Goal: Transaction & Acquisition: Purchase product/service

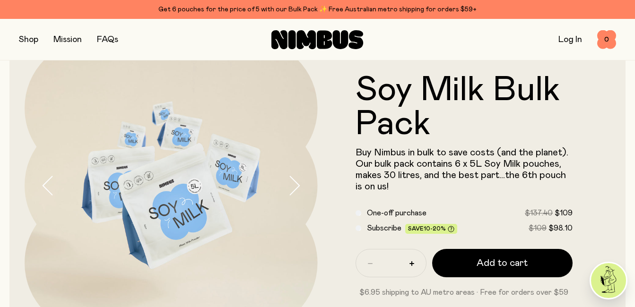
scroll to position [47, 0]
click at [26, 40] on button "button" at bounding box center [28, 39] width 19 height 13
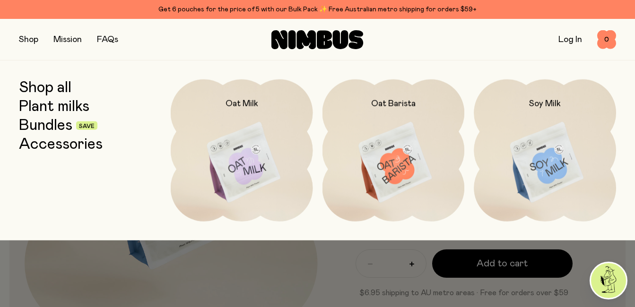
click at [556, 126] on img at bounding box center [545, 162] width 142 height 167
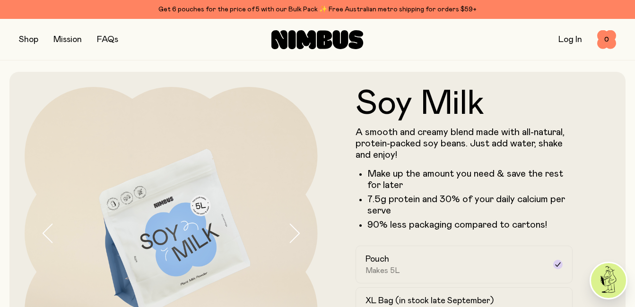
click at [26, 44] on button "button" at bounding box center [28, 39] width 19 height 13
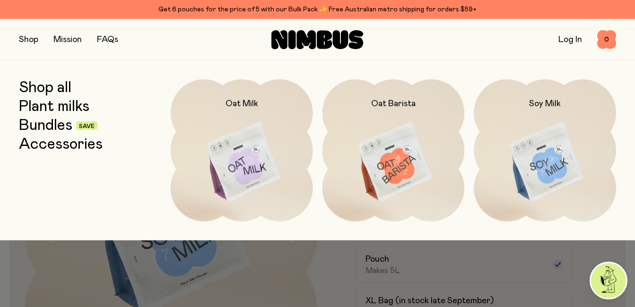
click at [549, 162] on img at bounding box center [545, 162] width 142 height 167
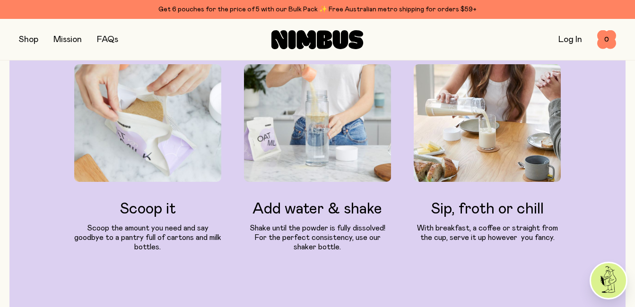
scroll to position [1040, 0]
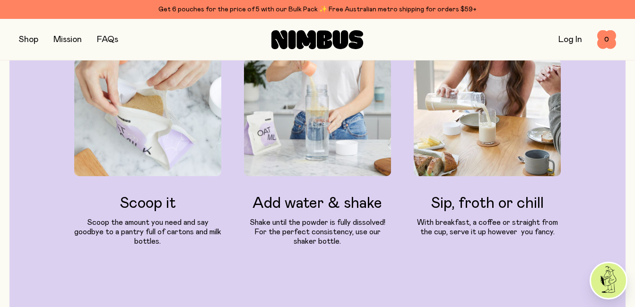
click at [32, 41] on button "button" at bounding box center [28, 39] width 19 height 13
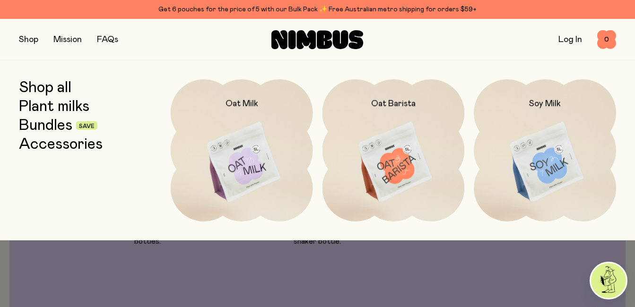
click at [33, 42] on button "button" at bounding box center [28, 39] width 19 height 13
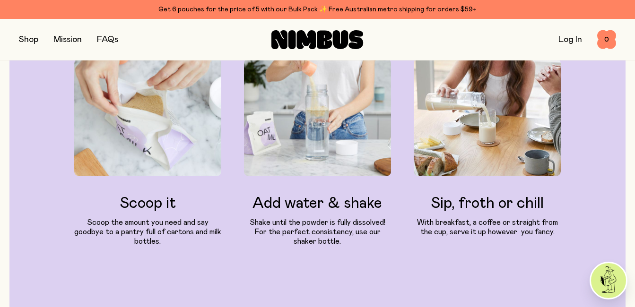
click at [33, 42] on button "button" at bounding box center [28, 39] width 19 height 13
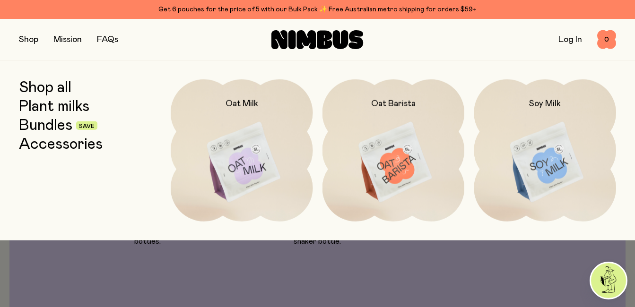
click at [545, 170] on img at bounding box center [545, 162] width 142 height 167
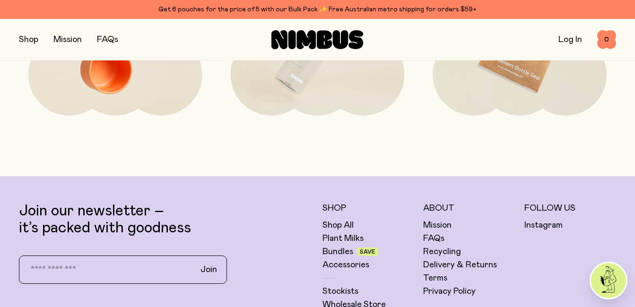
scroll to position [2269, 0]
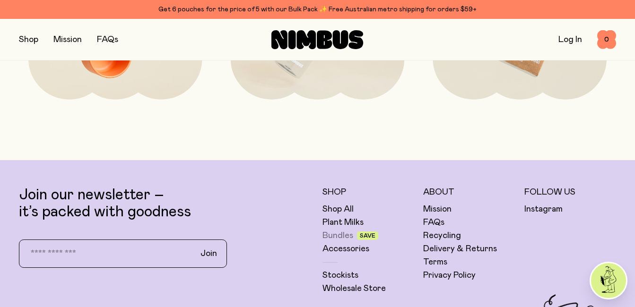
click at [351, 234] on link "Bundles" at bounding box center [337, 235] width 31 height 11
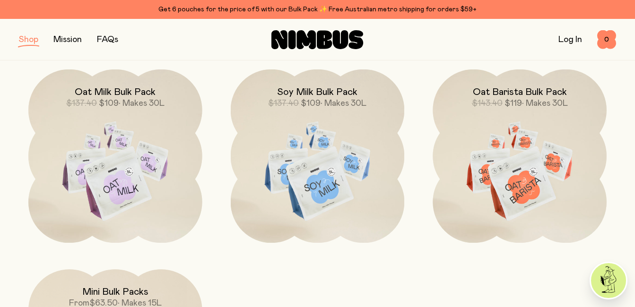
scroll to position [331, 0]
click at [313, 172] on img at bounding box center [318, 172] width 174 height 204
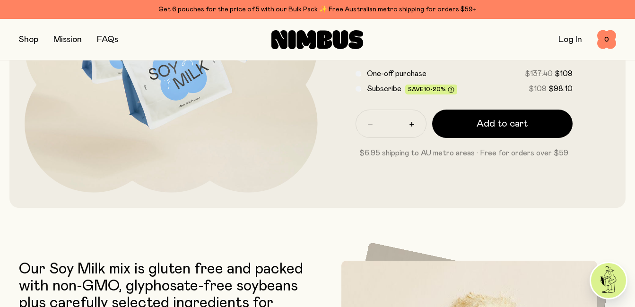
scroll to position [189, 0]
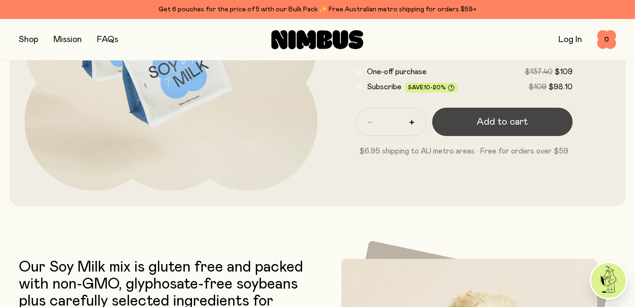
click at [496, 121] on span "Add to cart" at bounding box center [502, 121] width 51 height 13
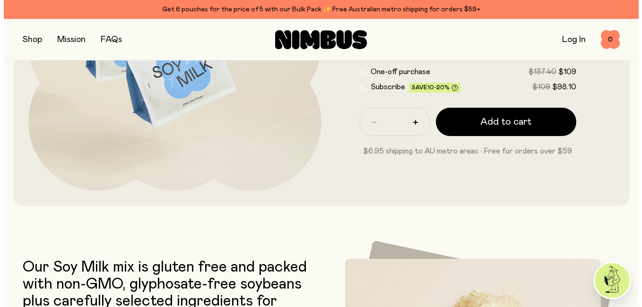
scroll to position [0, 0]
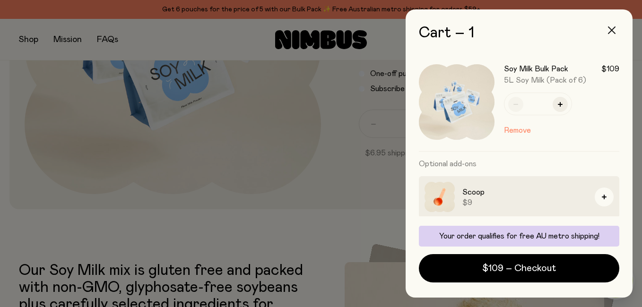
click at [611, 28] on icon "button" at bounding box center [612, 30] width 8 height 8
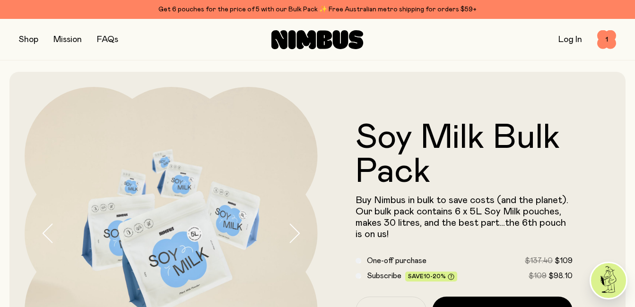
click at [34, 43] on button "button" at bounding box center [28, 39] width 19 height 13
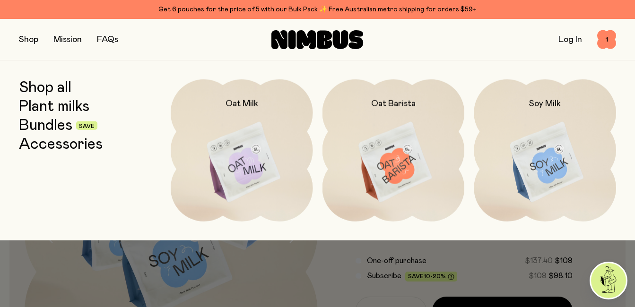
click at [406, 169] on img at bounding box center [393, 162] width 142 height 167
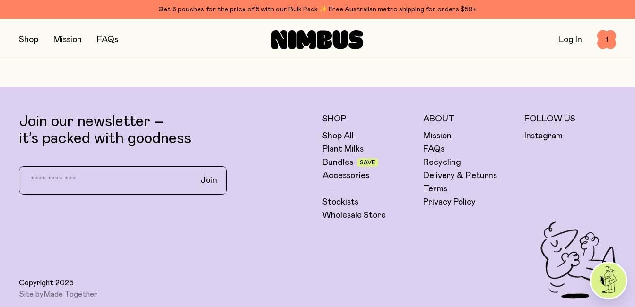
scroll to position [2317, 0]
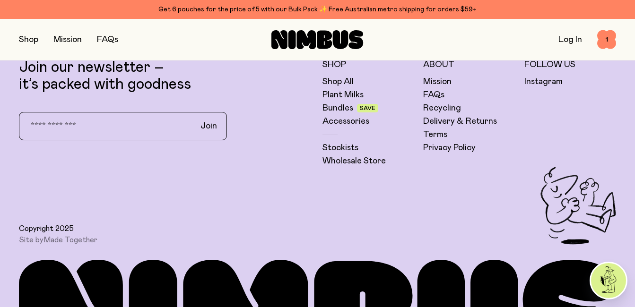
click at [369, 109] on span "Save" at bounding box center [368, 108] width 16 height 6
click at [370, 109] on span "Save" at bounding box center [368, 108] width 16 height 6
click at [330, 107] on link "Bundles" at bounding box center [337, 108] width 31 height 11
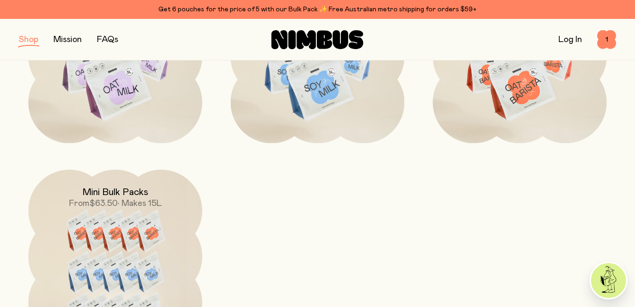
scroll to position [520, 0]
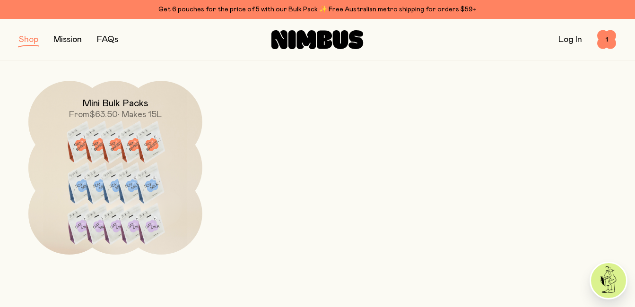
click at [136, 161] on img at bounding box center [115, 189] width 174 height 217
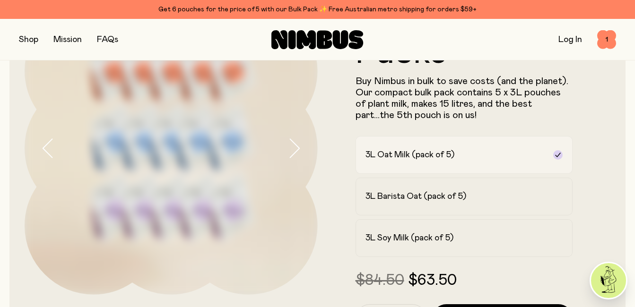
scroll to position [95, 0]
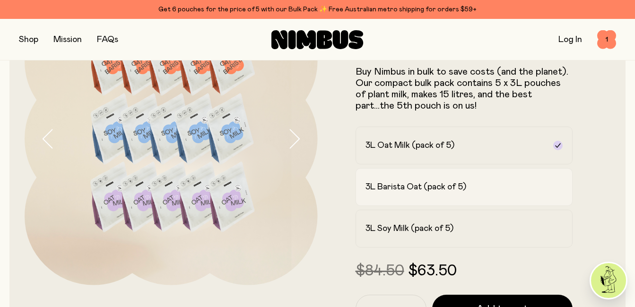
drag, startPoint x: 451, startPoint y: 193, endPoint x: 456, endPoint y: 189, distance: 6.4
click at [452, 192] on label "3L Barista Oat (pack of 5)" at bounding box center [464, 187] width 217 height 38
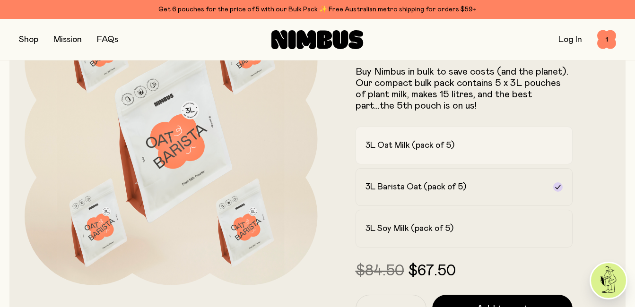
click at [400, 148] on h2 "3L Oat Milk (pack of 5)" at bounding box center [409, 145] width 89 height 11
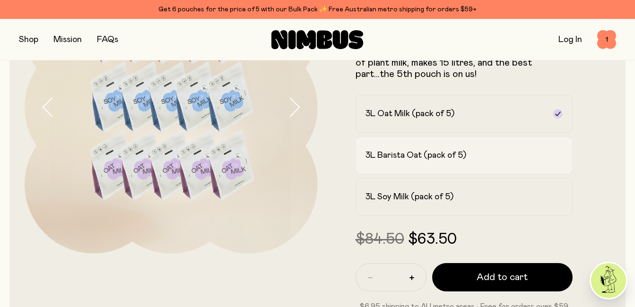
scroll to position [142, 0]
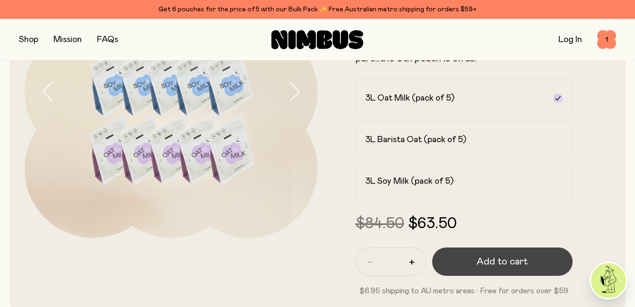
click at [512, 268] on span "Add to cart" at bounding box center [502, 261] width 51 height 13
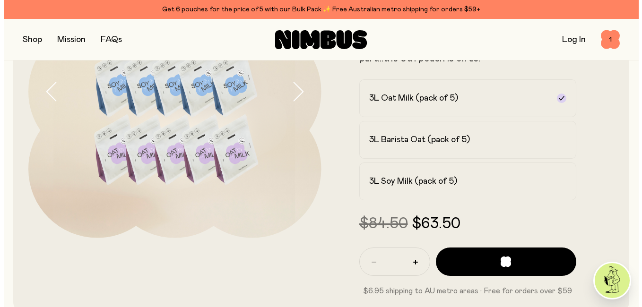
scroll to position [0, 0]
